Goal: Task Accomplishment & Management: Use online tool/utility

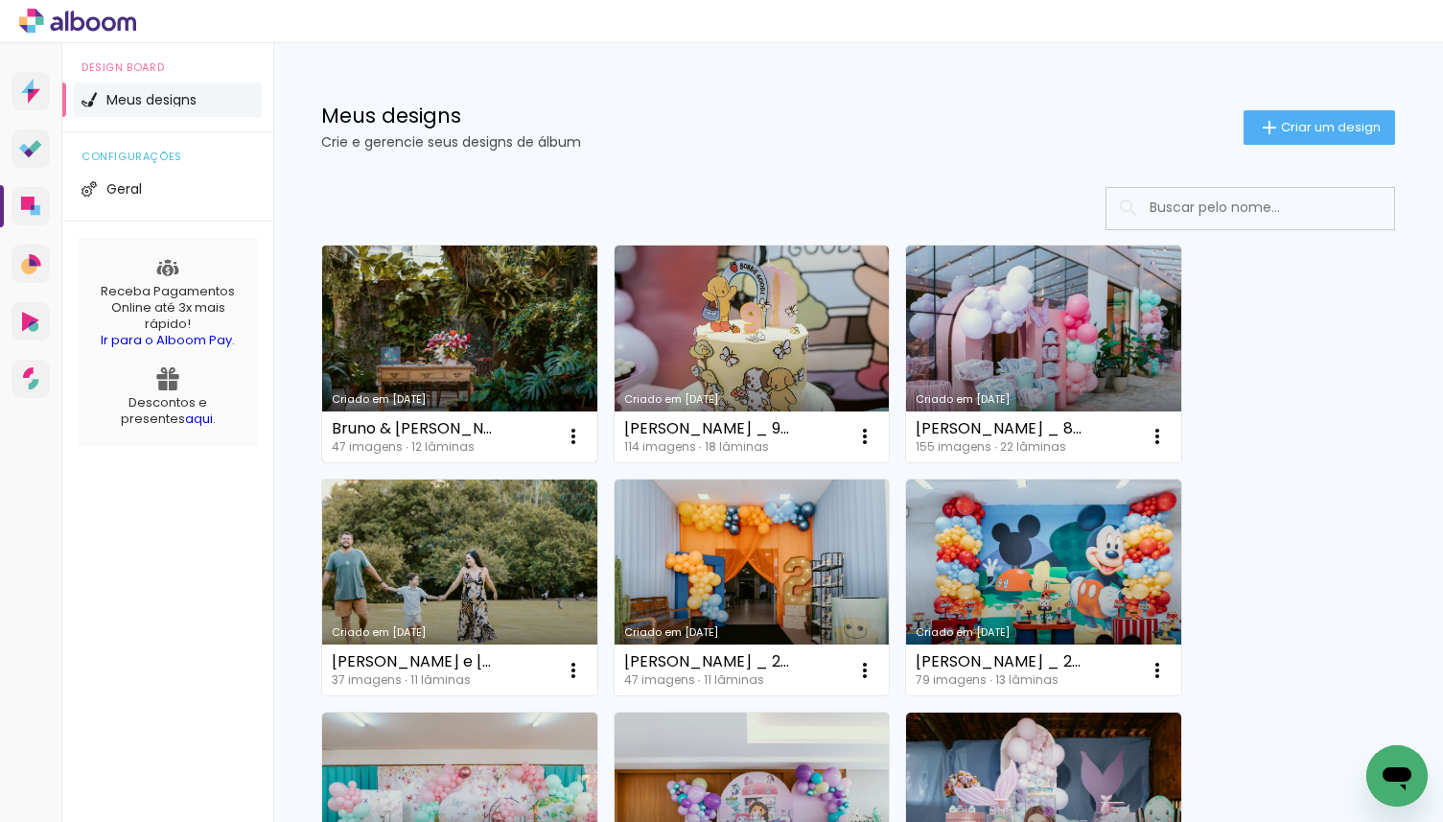
click at [468, 315] on link "Criado em [DATE]" at bounding box center [459, 354] width 275 height 217
